Goal: Find specific page/section: Find specific page/section

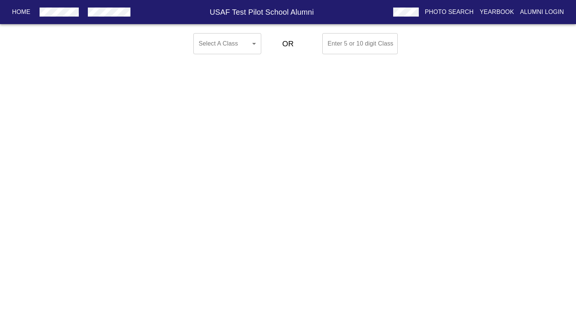
click at [215, 49] on body "Home USAF Test Pilot School Alumni Photo Search Yearbook Alumni Login Select A …" at bounding box center [288, 43] width 576 height 27
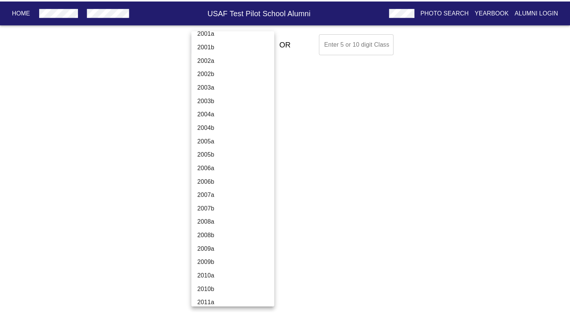
scroll to position [2049, 0]
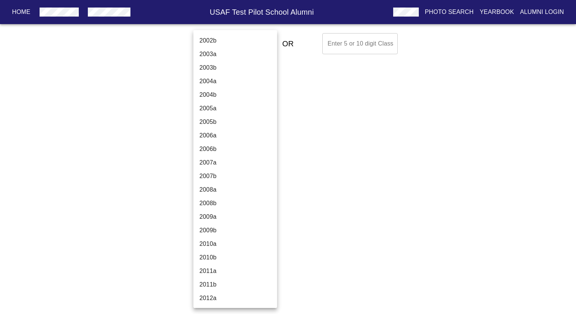
click at [218, 231] on li "2009b" at bounding box center [237, 231] width 89 height 14
type input "2009b"
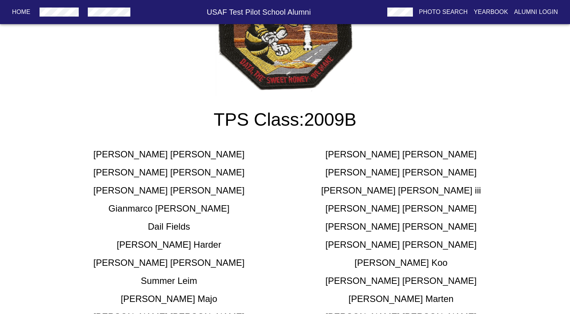
scroll to position [38, 0]
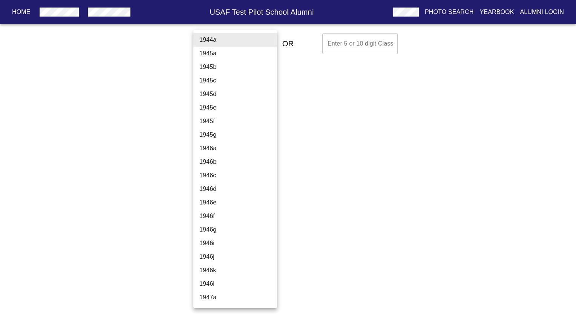
click at [241, 39] on body "Home USAF Test Pilot School Alumni Photo Search Yearbook Alumni Login Select A …" at bounding box center [288, 43] width 576 height 27
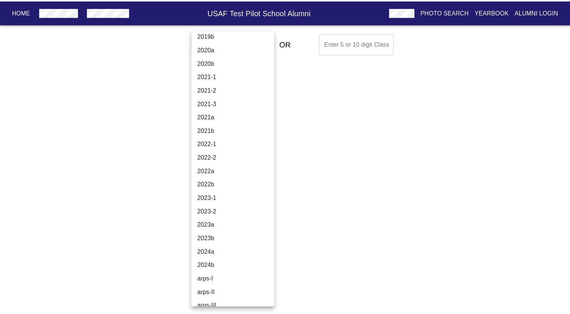
scroll to position [2272, 0]
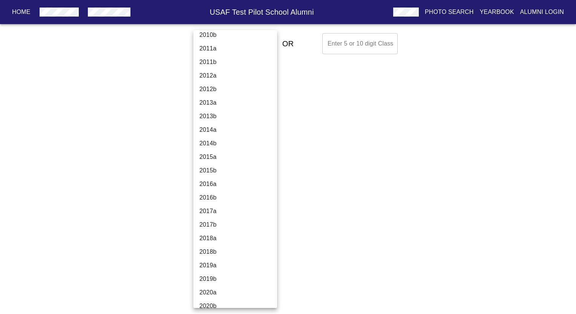
click at [208, 38] on li "2010b" at bounding box center [237, 35] width 89 height 14
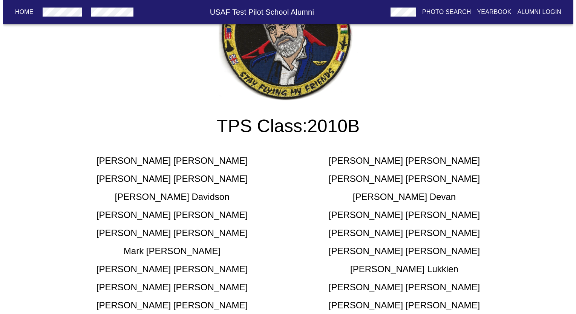
scroll to position [0, 0]
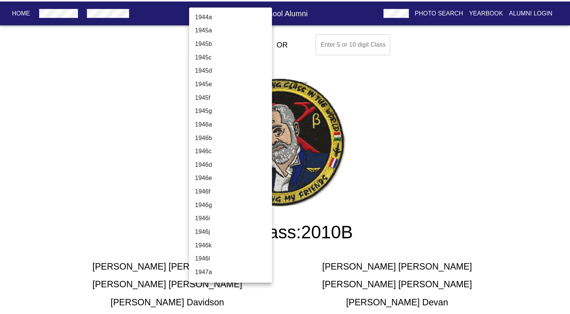
scroll to position [2137, 0]
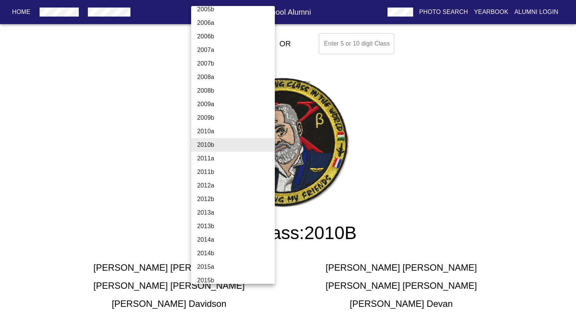
click at [221, 127] on li "2010a" at bounding box center [235, 132] width 89 height 14
type input "2010a"
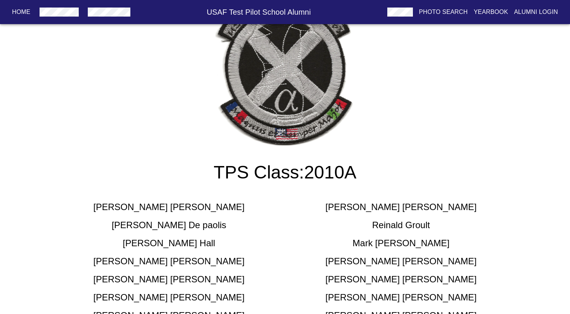
scroll to position [87, 0]
